Goal: Task Accomplishment & Management: Complete application form

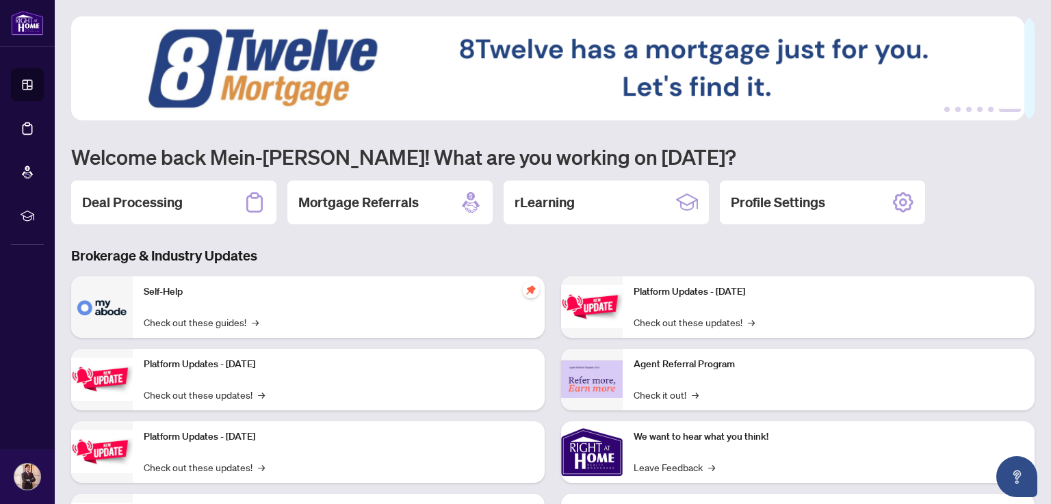
click at [170, 201] on h2 "Deal Processing" at bounding box center [132, 202] width 101 height 19
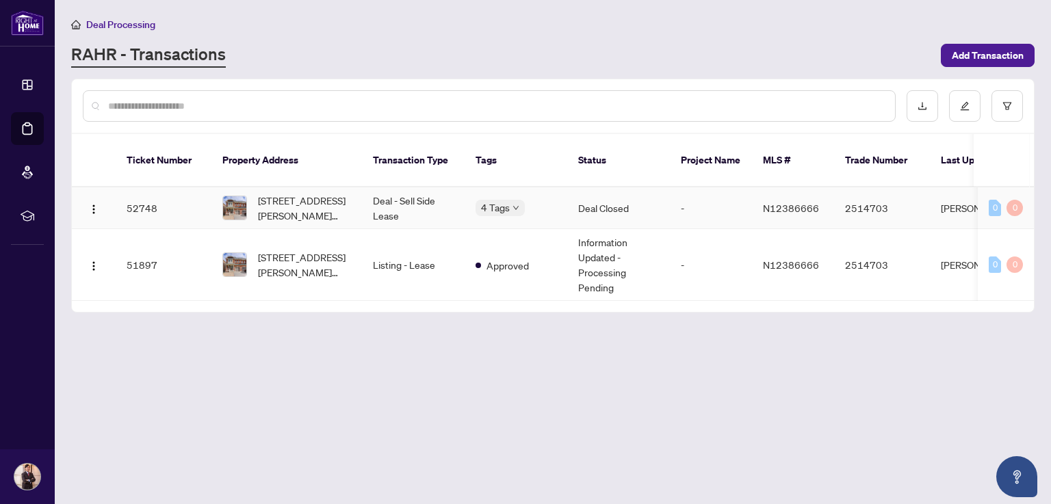
click at [166, 196] on td "52748" at bounding box center [164, 208] width 96 height 42
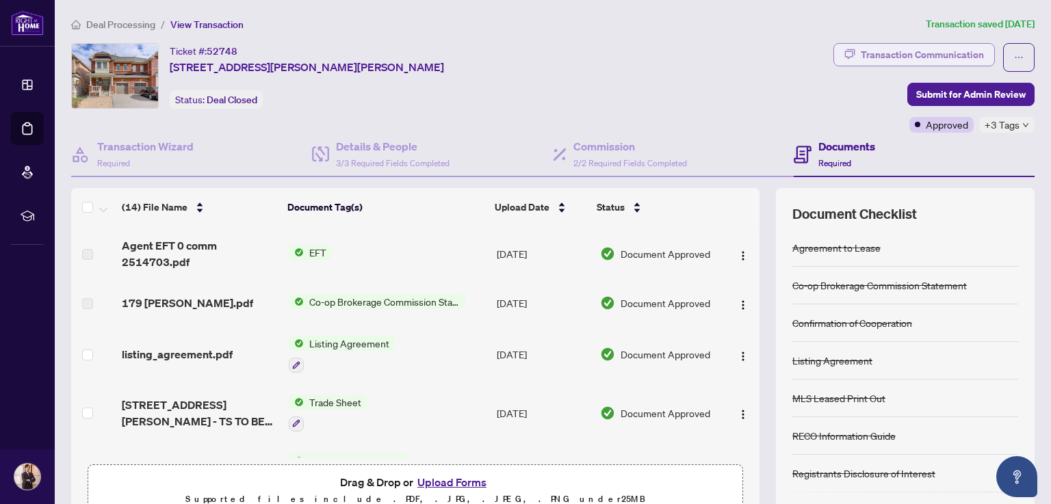
click at [906, 50] on div "Transaction Communication" at bounding box center [922, 55] width 123 height 22
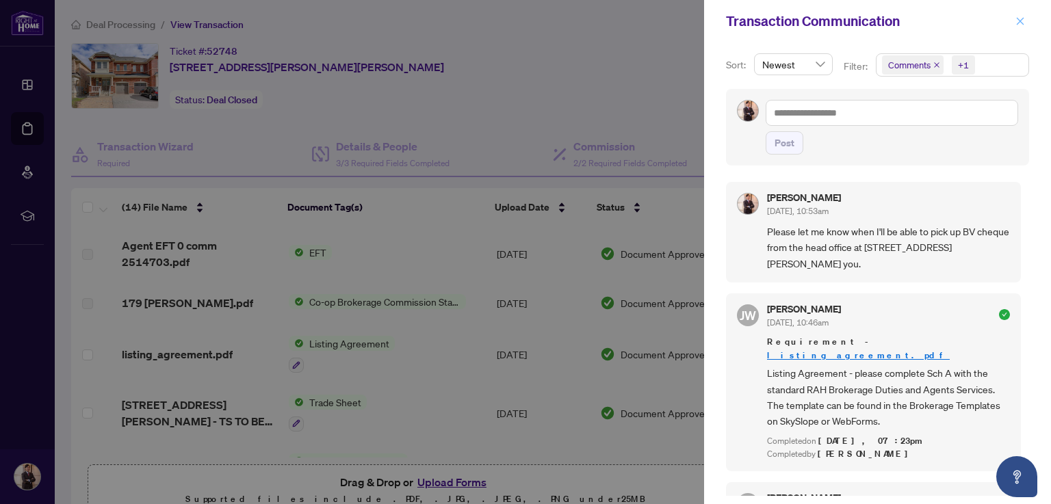
click at [1021, 23] on icon "close" at bounding box center [1021, 21] width 8 height 8
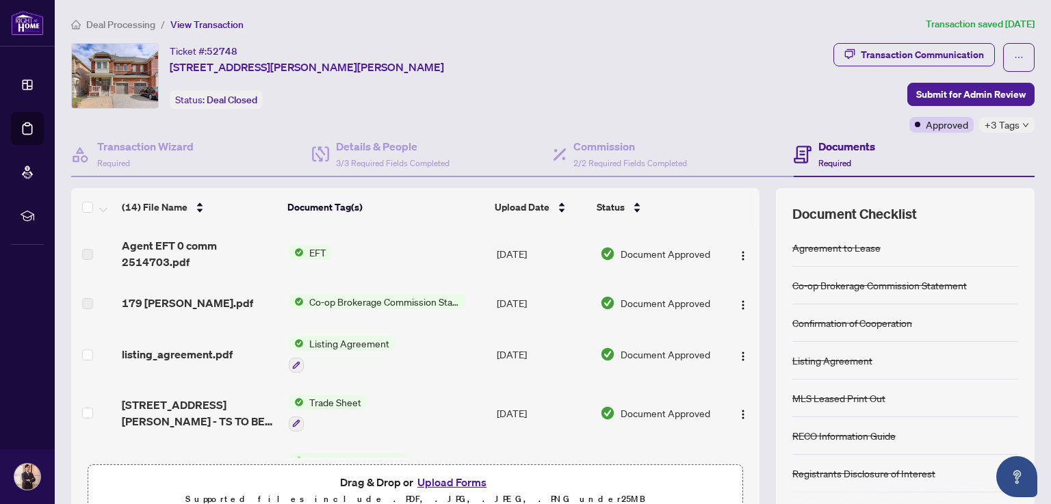
click at [1017, 120] on div "+3 Tags" at bounding box center [1006, 125] width 55 height 16
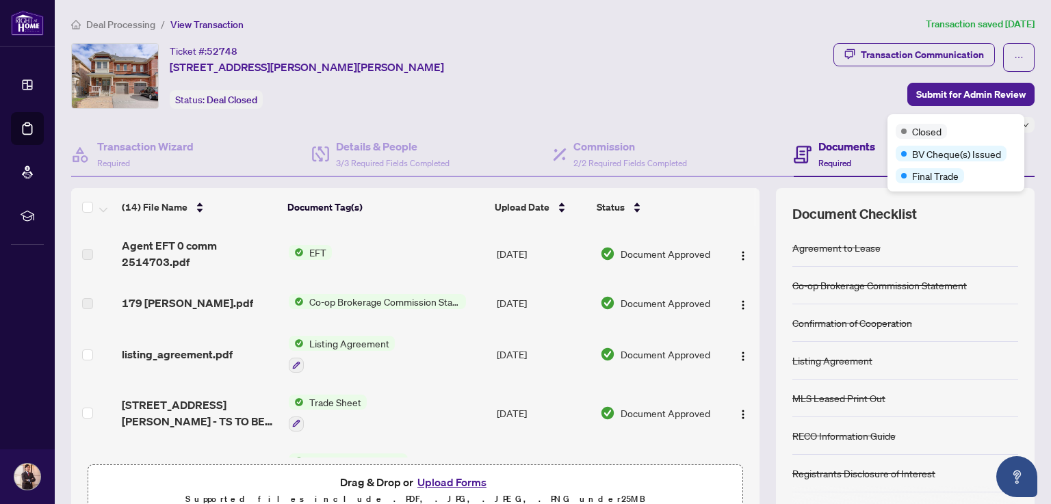
click at [1033, 154] on main "Deal Processing / View Transaction Transaction saved [DATE] Ticket #: 52748 [ST…" at bounding box center [553, 252] width 996 height 504
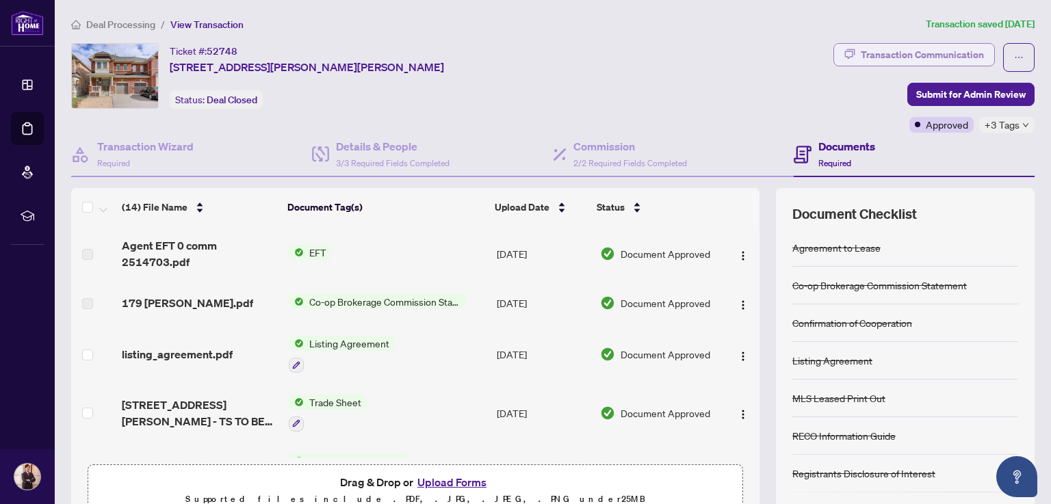
click at [925, 54] on div "Transaction Communication" at bounding box center [922, 55] width 123 height 22
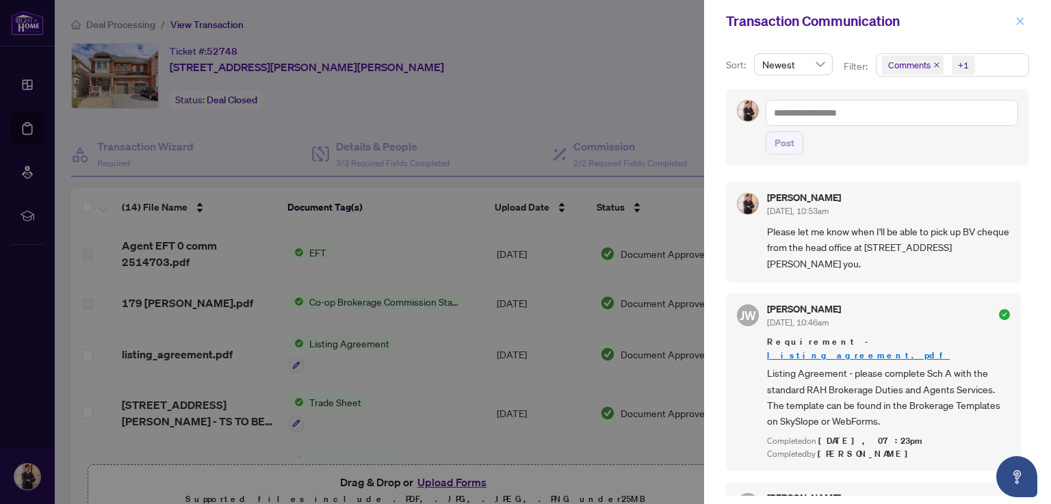
click at [1020, 23] on icon "close" at bounding box center [1021, 21] width 8 height 8
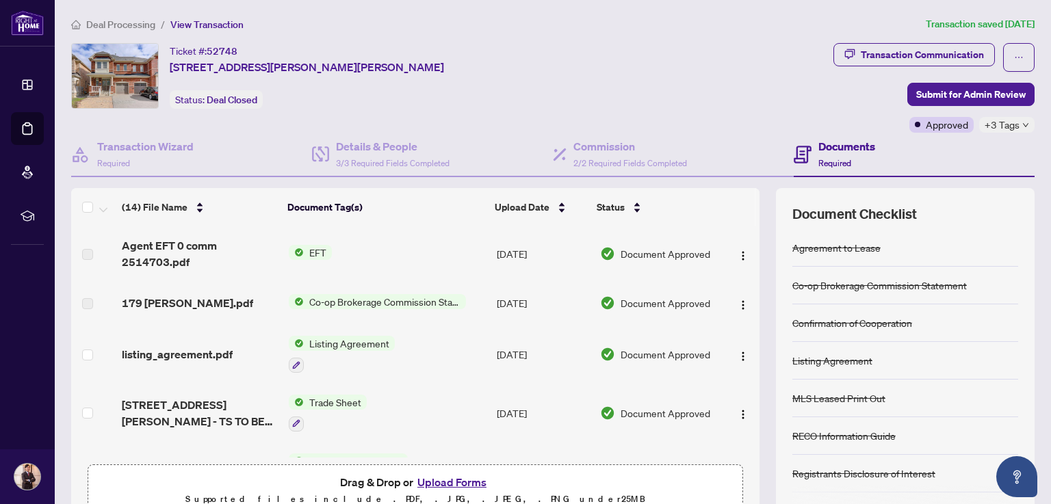
click at [1013, 128] on div "+3 Tags" at bounding box center [1006, 125] width 55 height 16
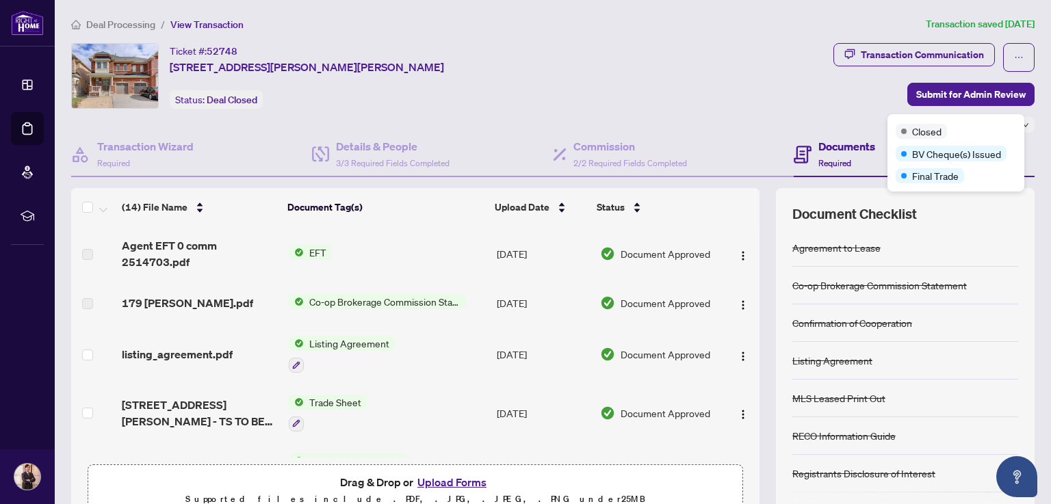
click at [777, 82] on div "Ticket #: 52748 [STREET_ADDRESS][PERSON_NAME][PERSON_NAME] Status: Deal Closed" at bounding box center [449, 76] width 757 height 66
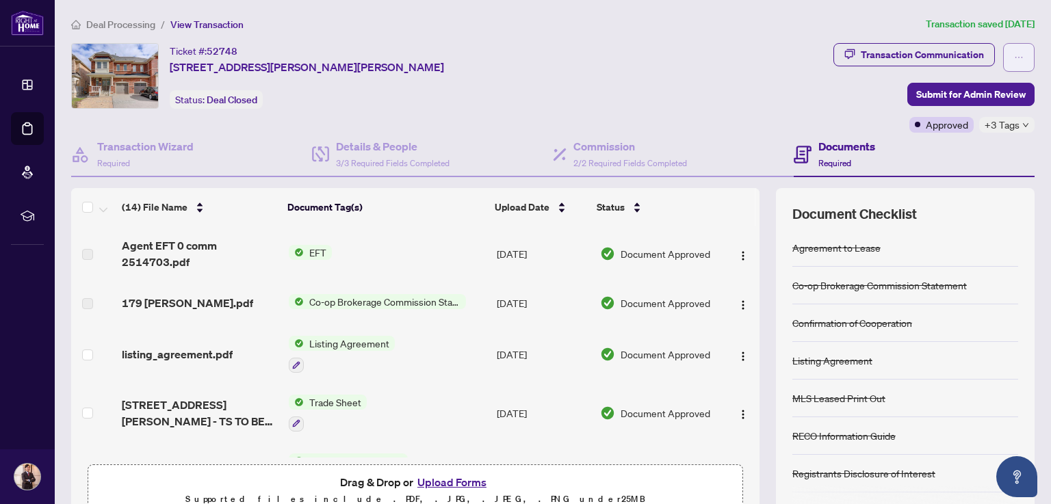
click at [1014, 53] on icon "ellipsis" at bounding box center [1019, 58] width 10 height 10
click at [662, 45] on div "Ticket #: 52748 [STREET_ADDRESS][PERSON_NAME][PERSON_NAME] Status: Deal Closed" at bounding box center [449, 76] width 757 height 66
click at [980, 91] on span "Submit for Admin Review" at bounding box center [970, 94] width 109 height 22
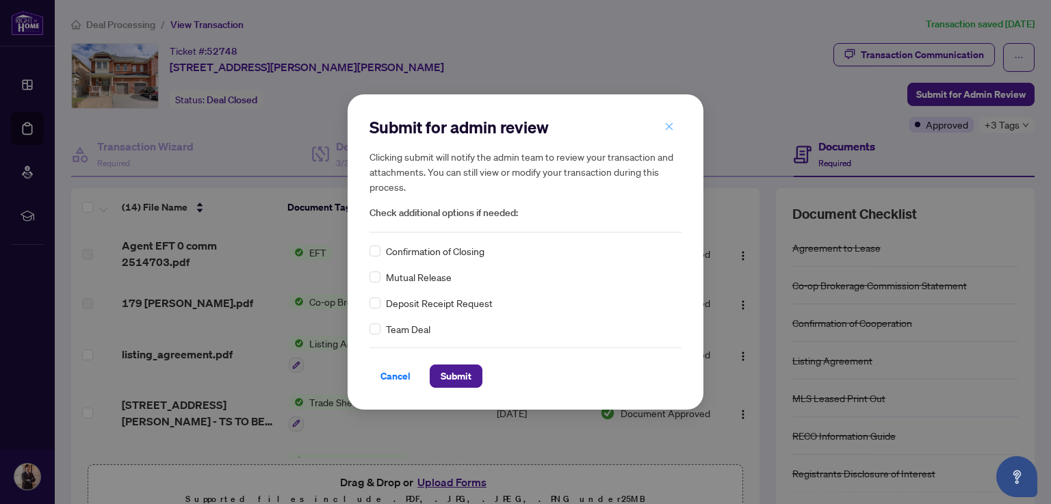
click at [671, 127] on icon "close" at bounding box center [669, 127] width 10 height 10
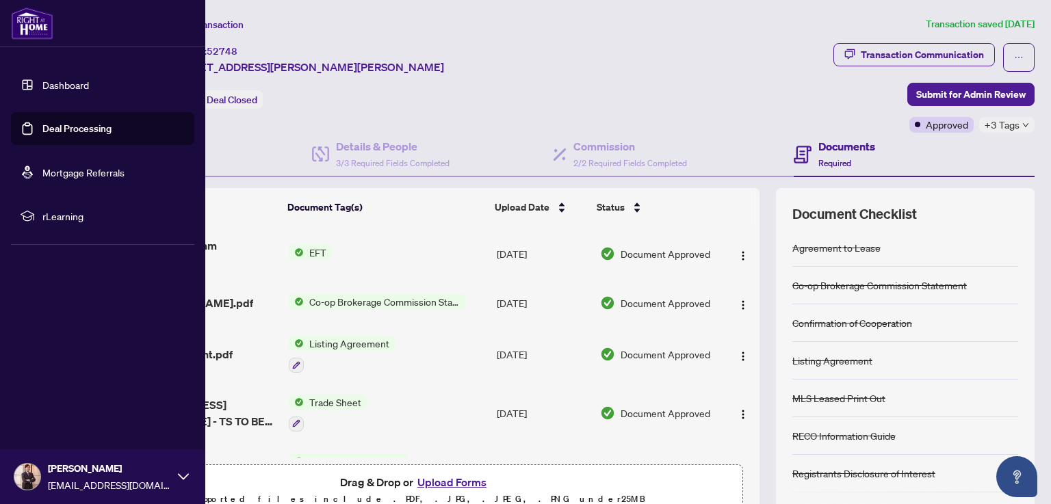
click at [50, 83] on link "Dashboard" at bounding box center [65, 85] width 47 height 12
